Goal: Information Seeking & Learning: Learn about a topic

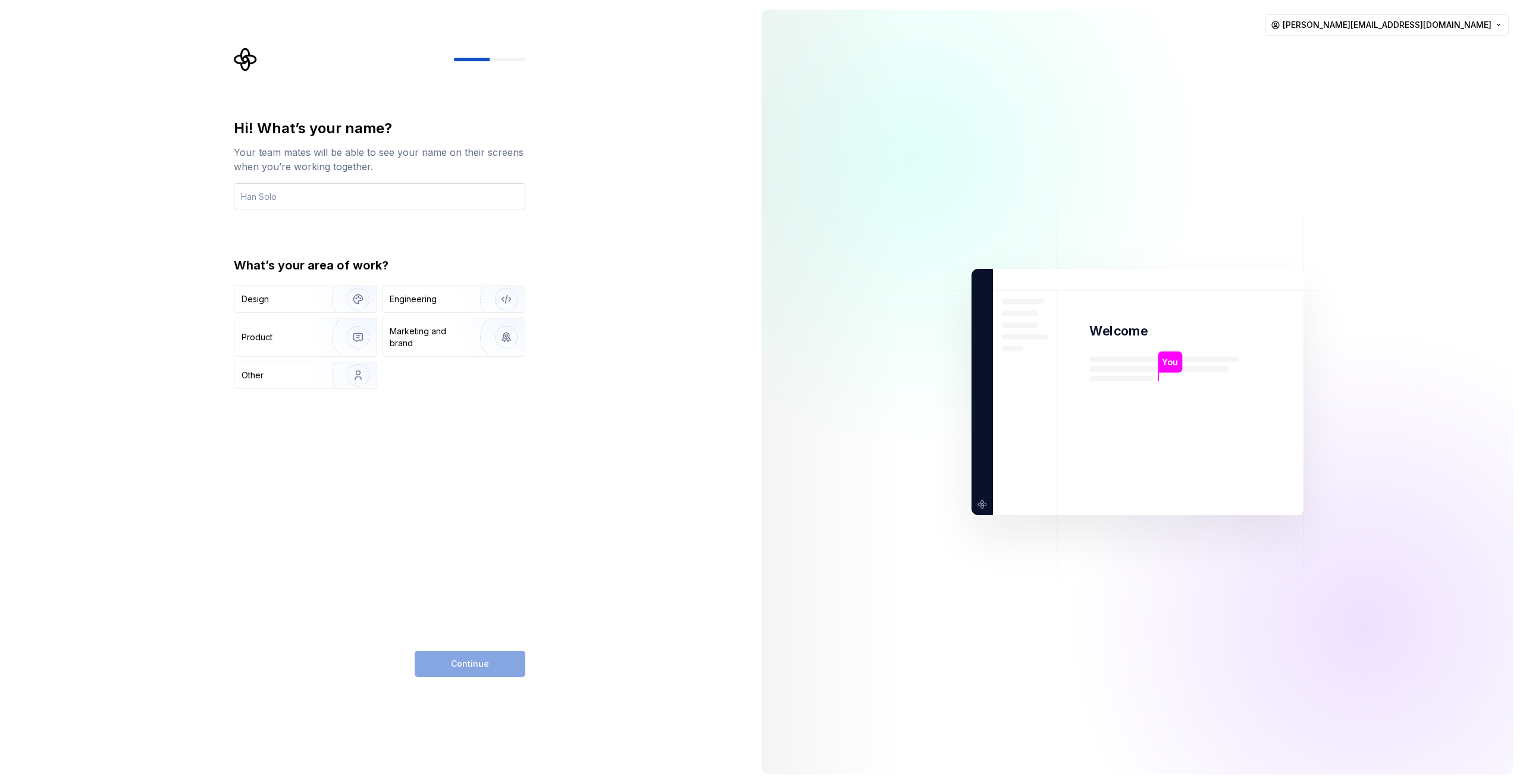
click at [441, 204] on input "text" at bounding box center [379, 195] width 292 height 26
type input "[PERSON_NAME]"
click at [327, 381] on img "button" at bounding box center [350, 375] width 76 height 79
click at [505, 664] on button "Continue" at bounding box center [470, 664] width 111 height 26
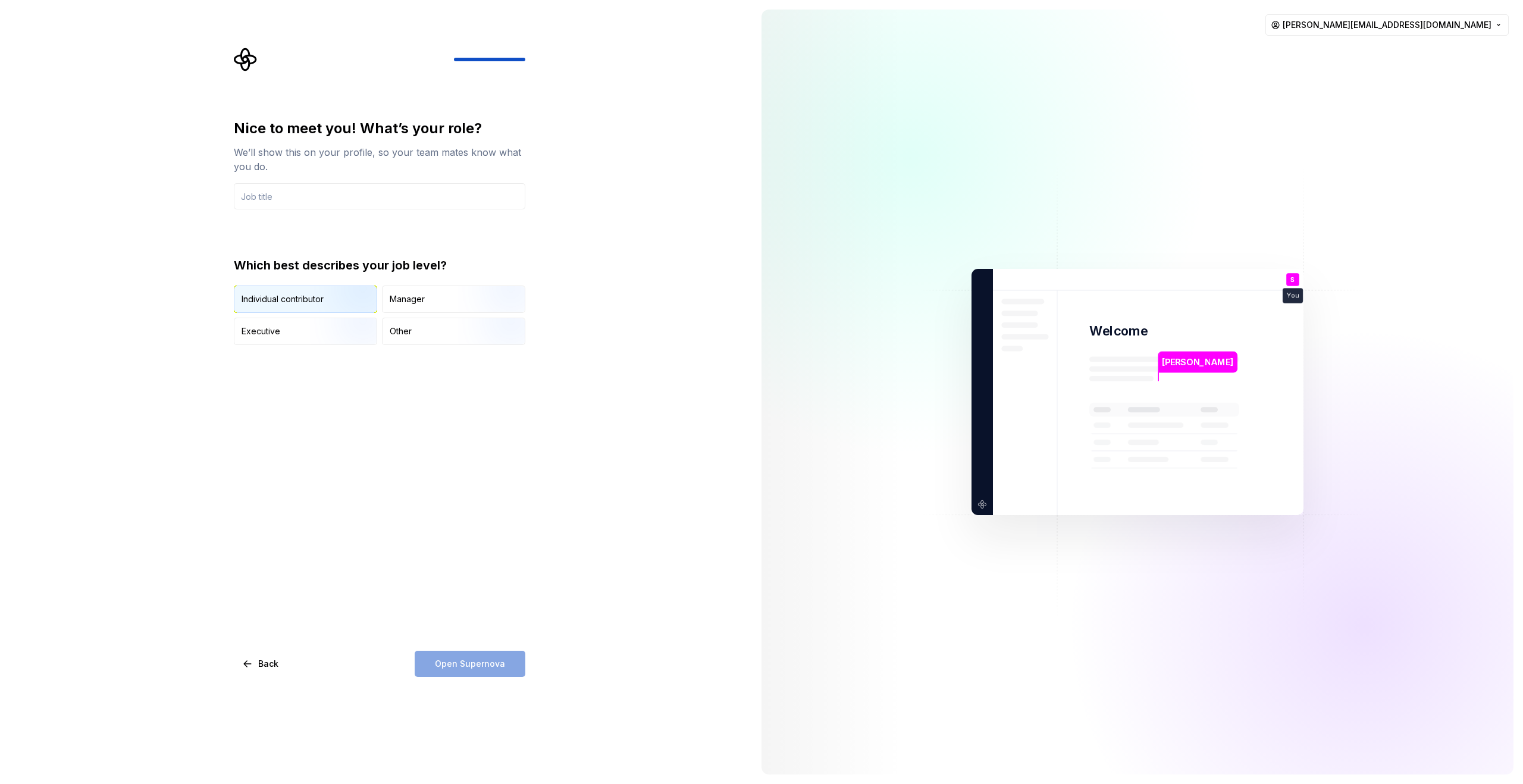
click at [309, 311] on div "Individual contributor" at bounding box center [305, 299] width 142 height 26
click at [318, 197] on input "text" at bounding box center [379, 195] width 292 height 26
type input "KM"
click at [486, 665] on span "Open Supernova" at bounding box center [469, 664] width 70 height 12
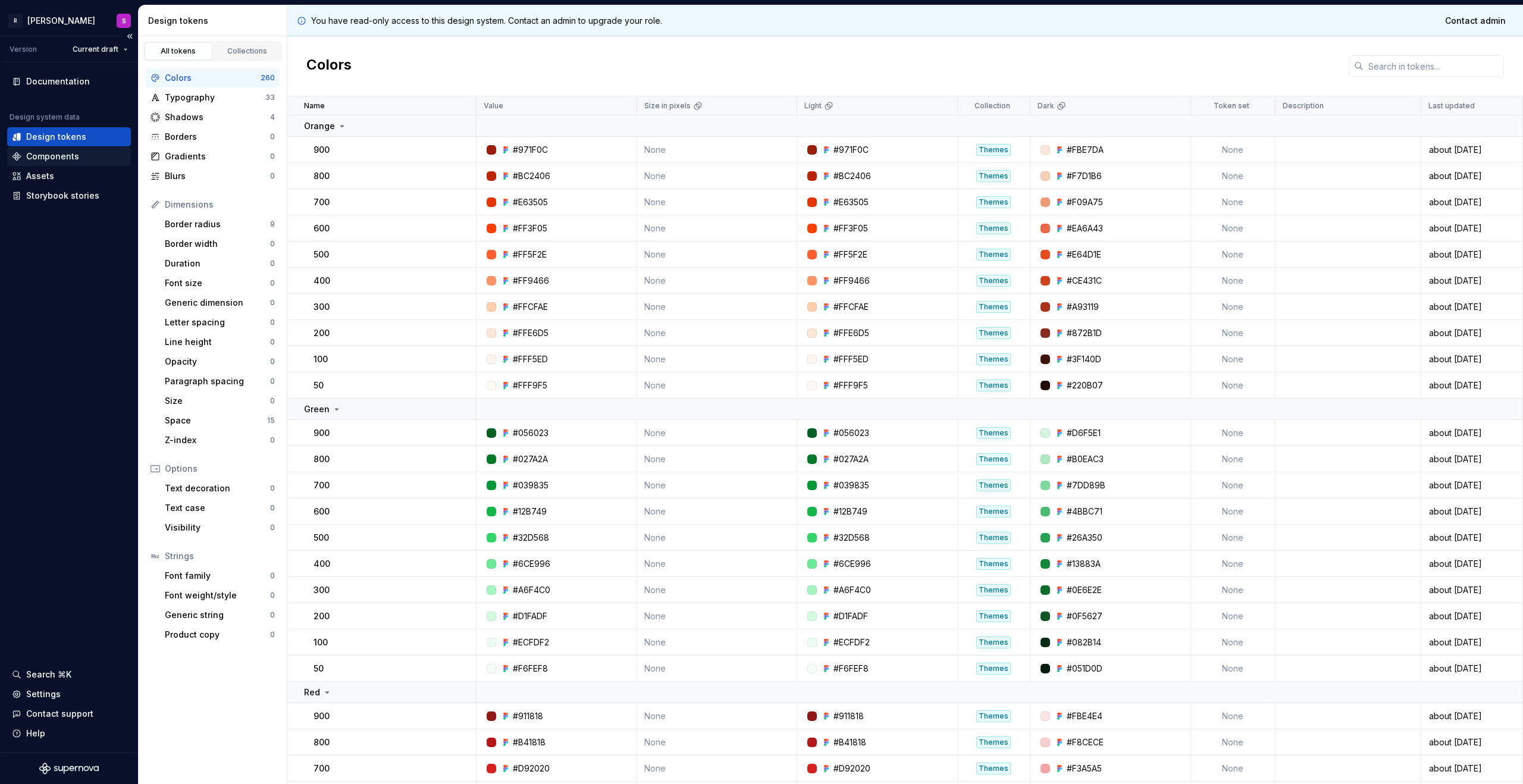
click at [40, 154] on div "Components" at bounding box center [52, 156] width 53 height 12
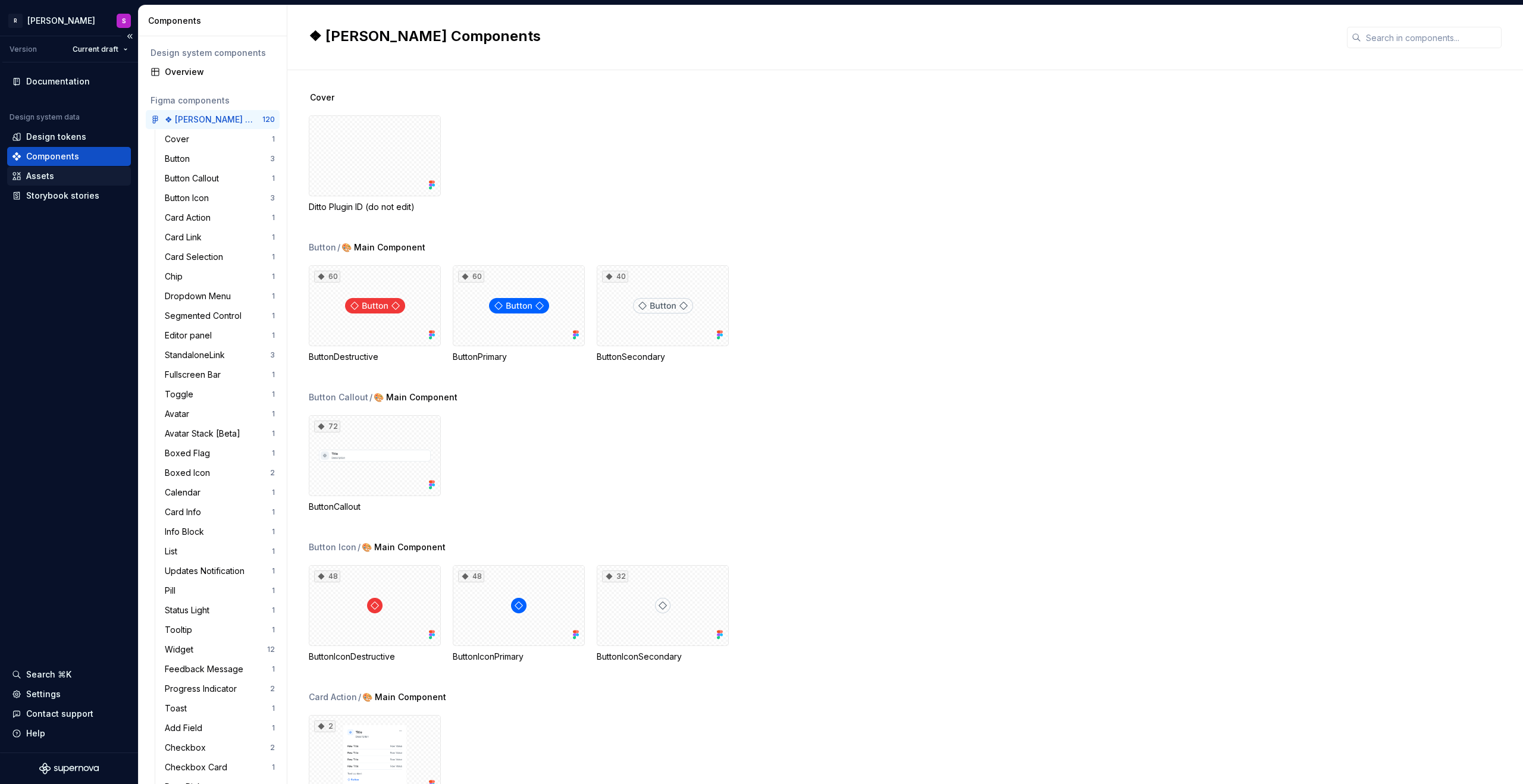
click at [43, 179] on div "Assets" at bounding box center [39, 176] width 28 height 12
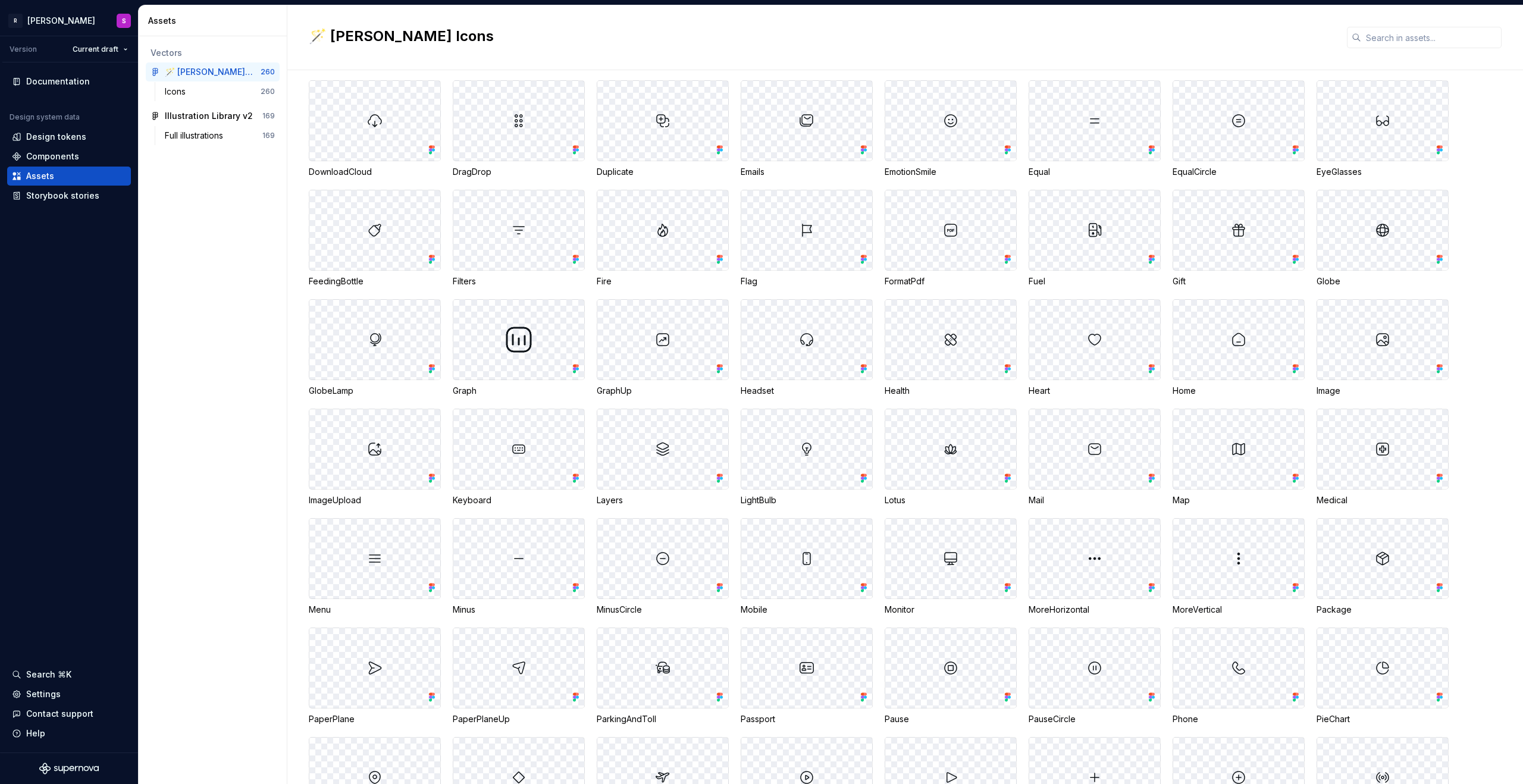
scroll to position [551, 0]
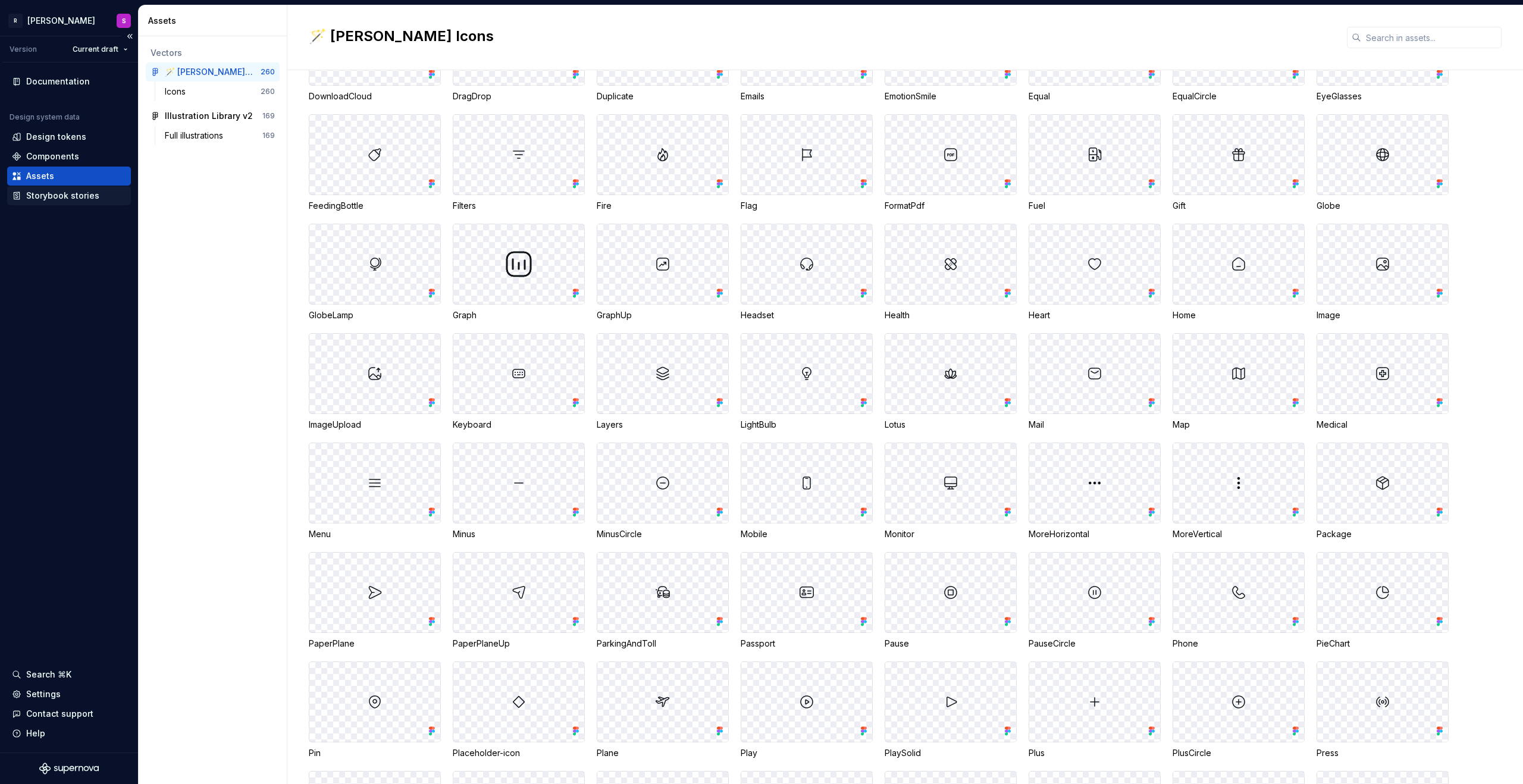
click at [62, 198] on div "Storybook stories" at bounding box center [62, 195] width 73 height 12
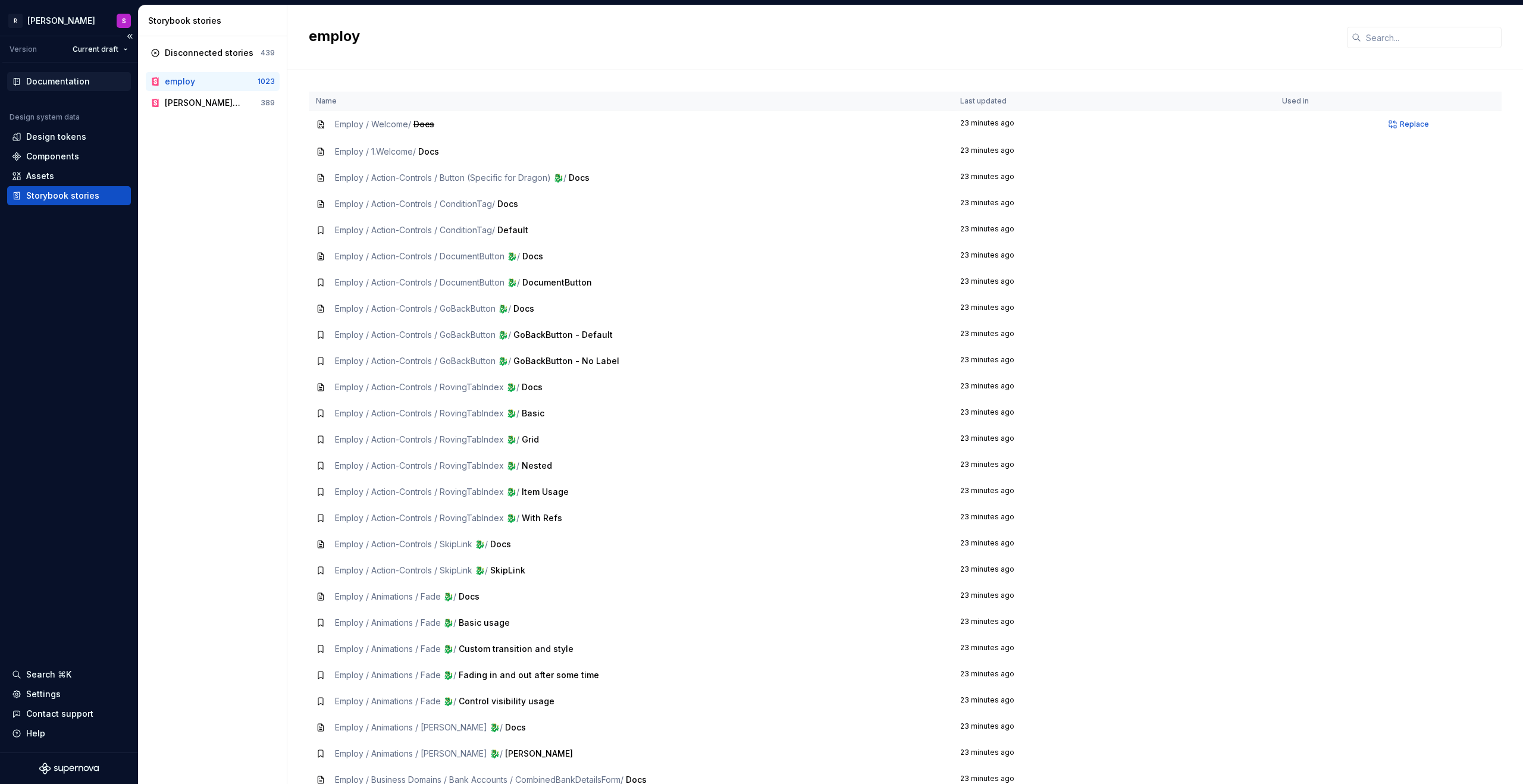
click at [80, 78] on div "Documentation" at bounding box center [57, 81] width 63 height 12
